Goal: Information Seeking & Learning: Understand process/instructions

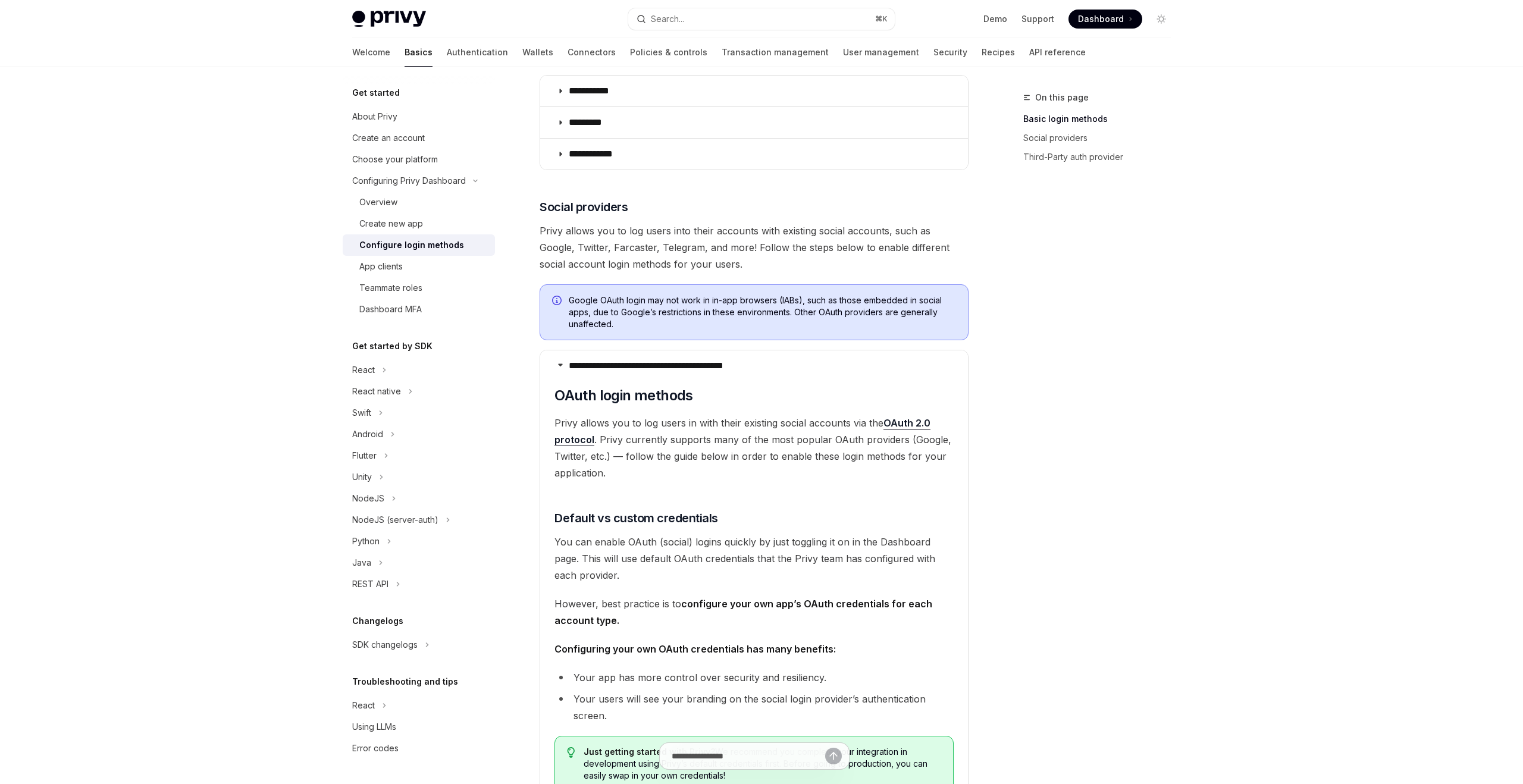
scroll to position [251, 0]
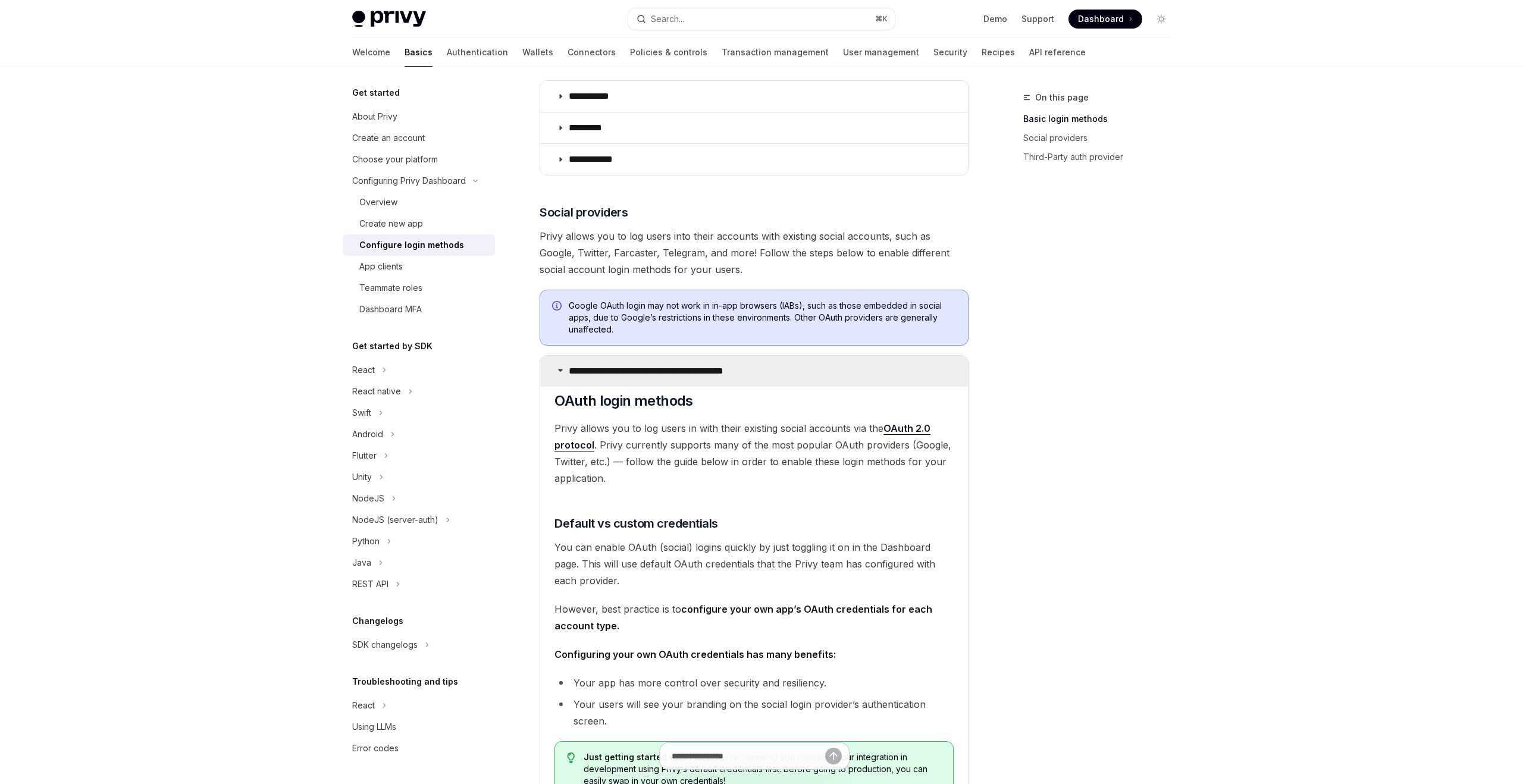
click at [608, 382] on summary "**********" at bounding box center [754, 371] width 427 height 31
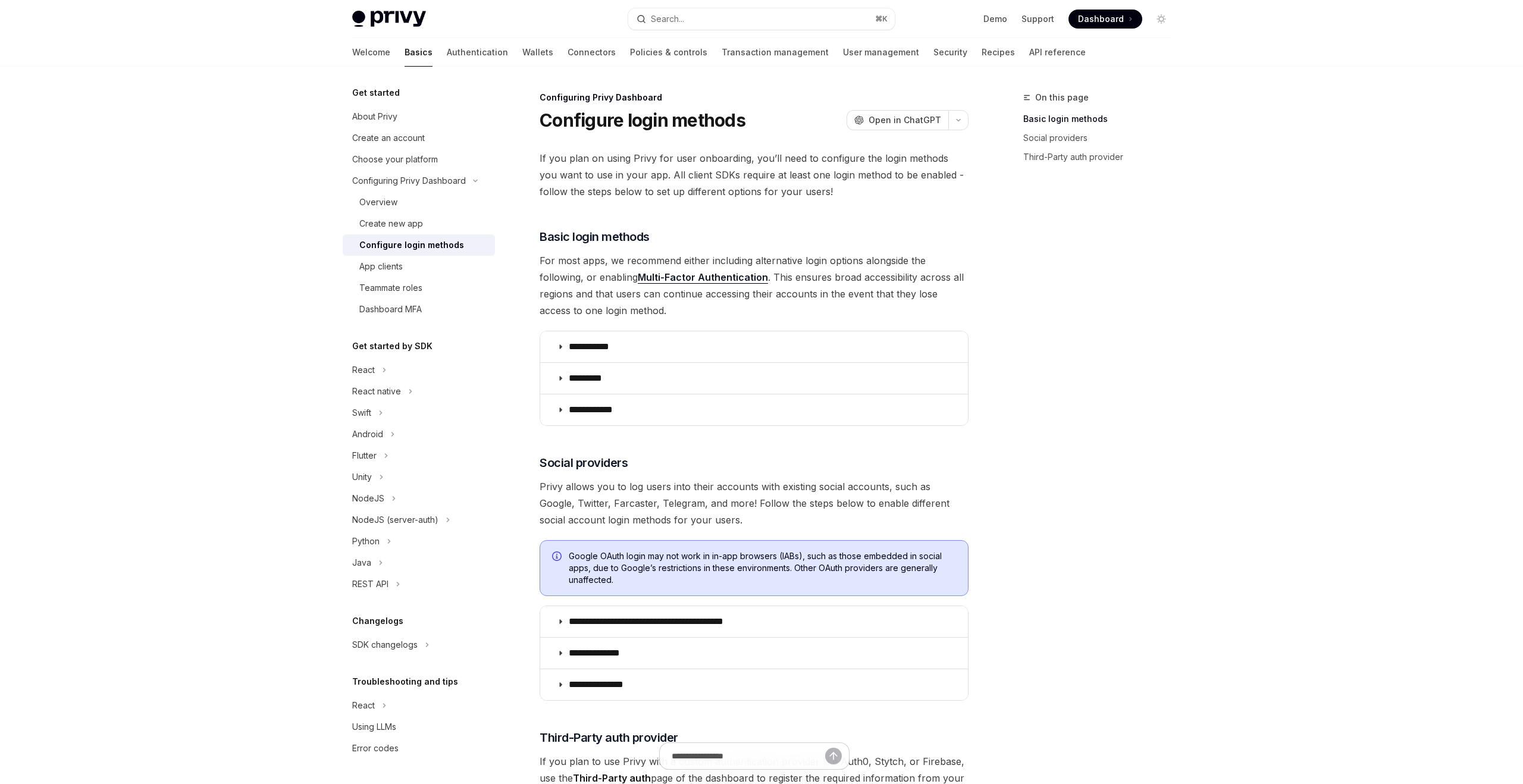
click at [729, 90] on div "**********" at bounding box center [643, 623] width 657 height 1065
click at [445, 247] on div "Configure login methods" at bounding box center [411, 245] width 105 height 15
